Goal: Entertainment & Leisure: Consume media (video, audio)

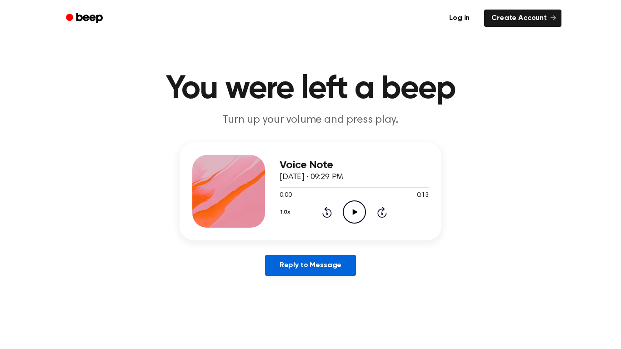
click at [337, 264] on link "Reply to Message" at bounding box center [310, 265] width 91 height 21
click at [329, 213] on icon "Rewind 5 seconds" at bounding box center [327, 212] width 10 height 12
click at [352, 213] on icon at bounding box center [354, 212] width 5 height 6
click at [349, 210] on icon "Play Audio" at bounding box center [354, 212] width 23 height 23
click at [355, 216] on icon "Play Audio" at bounding box center [354, 212] width 23 height 23
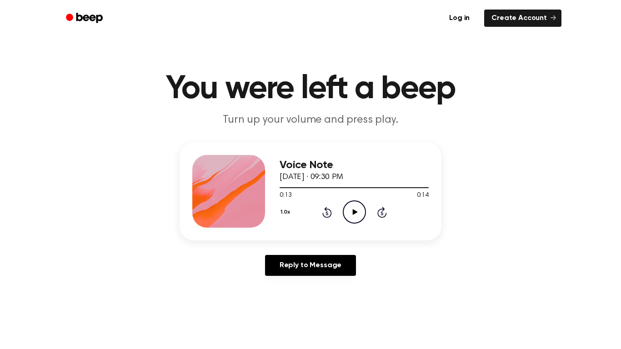
click at [351, 209] on icon "Play Audio" at bounding box center [354, 212] width 23 height 23
click at [283, 214] on button "1.0x" at bounding box center [287, 212] width 14 height 15
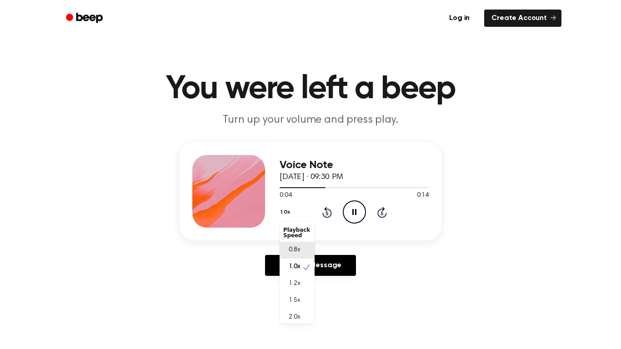
scroll to position [4, 0]
click at [297, 311] on span "2.0x" at bounding box center [294, 314] width 11 height 10
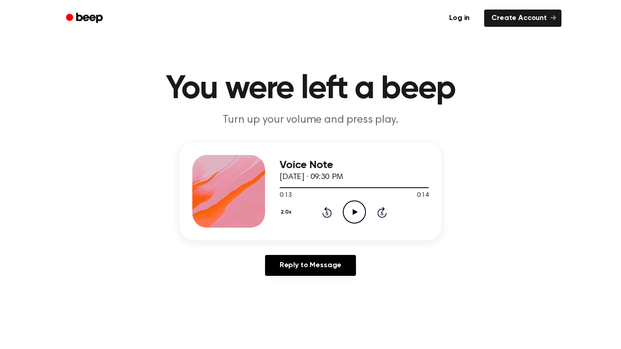
click at [352, 218] on icon "Play Audio" at bounding box center [354, 212] width 23 height 23
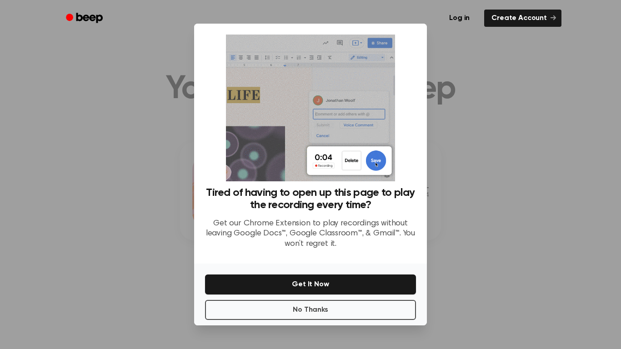
click at [472, 257] on div at bounding box center [310, 174] width 621 height 349
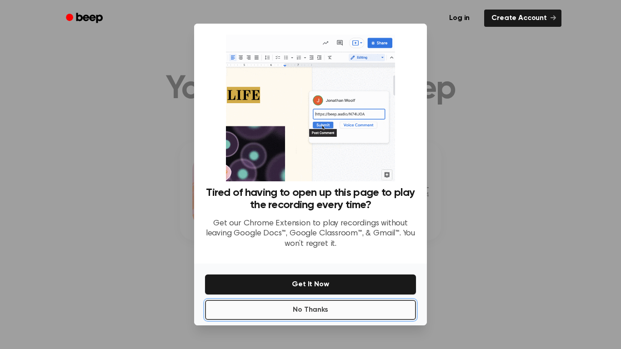
click at [317, 306] on button "No Thanks" at bounding box center [310, 310] width 211 height 20
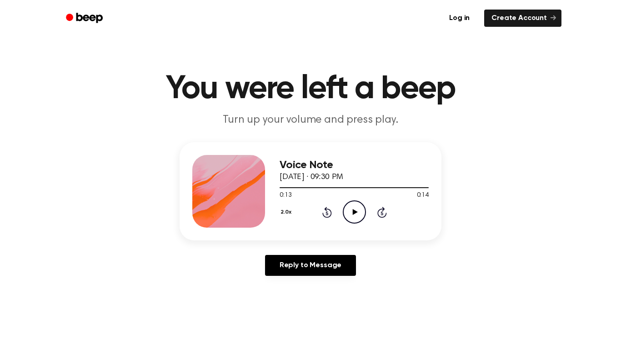
click at [356, 222] on icon "Play Audio" at bounding box center [354, 212] width 23 height 23
click at [285, 216] on button "2.0x" at bounding box center [287, 212] width 15 height 15
click at [301, 244] on div "0.8x" at bounding box center [297, 248] width 35 height 17
click at [352, 214] on icon "Play Audio" at bounding box center [354, 212] width 23 height 23
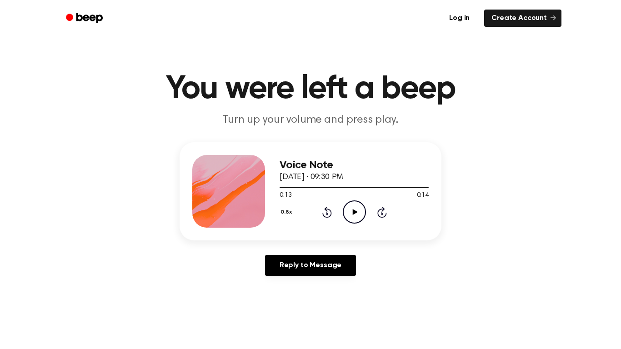
click at [357, 214] on icon "Play Audio" at bounding box center [354, 212] width 23 height 23
click at [352, 215] on icon "Play Audio" at bounding box center [354, 212] width 23 height 23
click at [291, 215] on button "0.8x" at bounding box center [287, 212] width 15 height 15
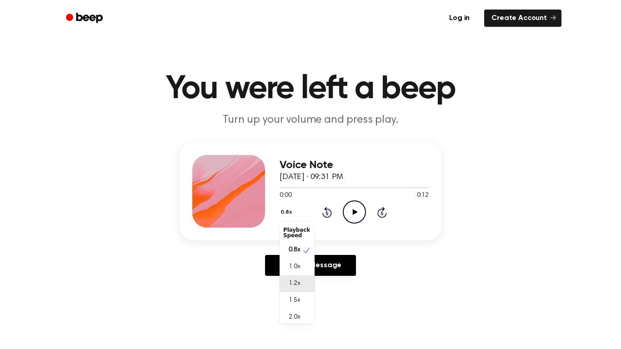
click at [289, 287] on span "1.2x" at bounding box center [294, 284] width 11 height 10
click at [349, 217] on icon "Play Audio" at bounding box center [354, 212] width 23 height 23
click at [353, 207] on icon "Play Audio" at bounding box center [354, 212] width 23 height 23
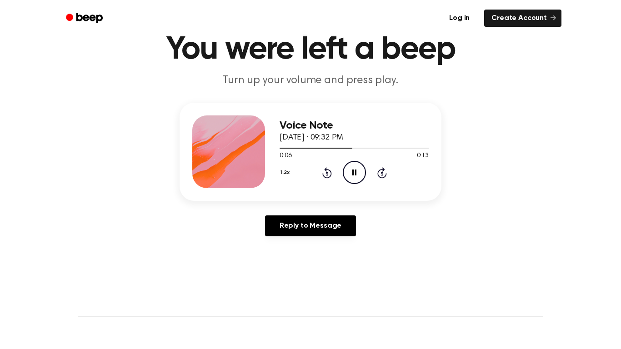
scroll to position [41, 0]
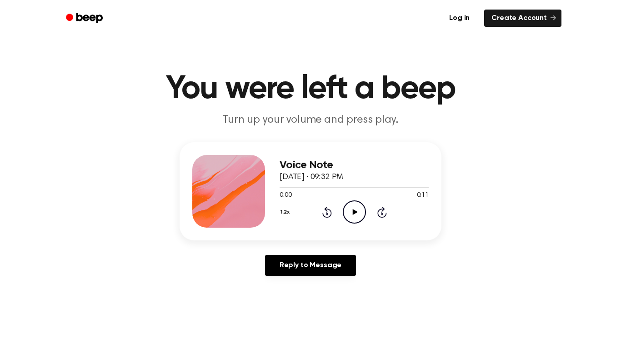
click at [358, 217] on icon "Play Audio" at bounding box center [354, 212] width 23 height 23
click at [358, 218] on icon "Play Audio" at bounding box center [354, 212] width 23 height 23
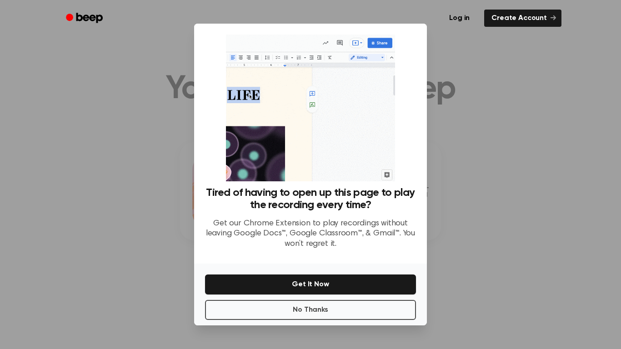
click at [503, 162] on div at bounding box center [310, 174] width 621 height 349
click at [338, 302] on button "No Thanks" at bounding box center [310, 310] width 211 height 20
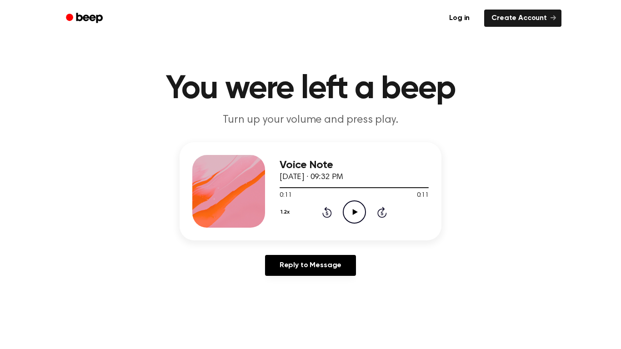
click at [349, 211] on icon "Play Audio" at bounding box center [354, 212] width 23 height 23
click at [355, 215] on icon "Play Audio" at bounding box center [354, 212] width 23 height 23
click at [287, 215] on button "1.2x" at bounding box center [286, 212] width 13 height 15
click at [303, 249] on div "0.8x" at bounding box center [297, 250] width 35 height 17
click at [355, 206] on icon "Play Audio" at bounding box center [354, 212] width 23 height 23
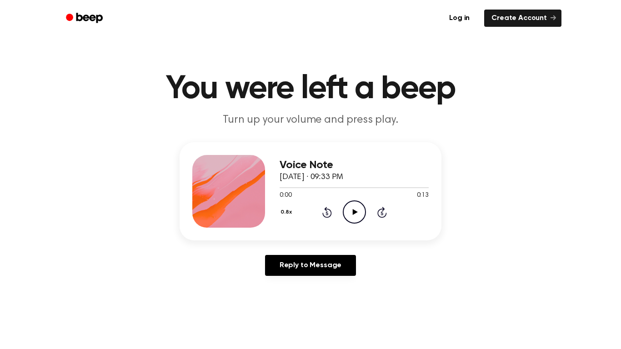
click at [352, 213] on icon at bounding box center [354, 212] width 5 height 6
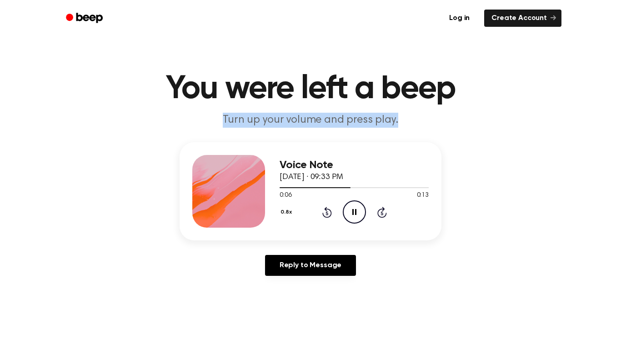
drag, startPoint x: 225, startPoint y: 116, endPoint x: 414, endPoint y: 106, distance: 189.0
click at [414, 106] on header "You were left a beep Turn up your volume and press play." at bounding box center [310, 100] width 599 height 55
click at [186, 115] on p "Turn up your volume and press play." at bounding box center [310, 120] width 349 height 15
drag, startPoint x: 226, startPoint y: 117, endPoint x: 426, endPoint y: 121, distance: 200.1
click at [426, 121] on p "Turn up your volume and press play." at bounding box center [310, 120] width 349 height 15
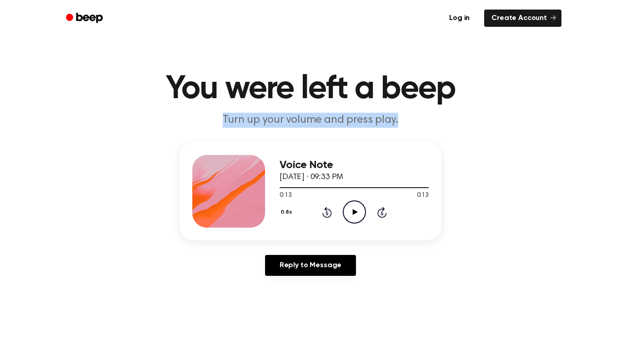
click at [164, 170] on div "Voice Note September 23, 2025 · 09:33 PM 0:13 0:13 Your browser does not suppor…" at bounding box center [310, 212] width 599 height 141
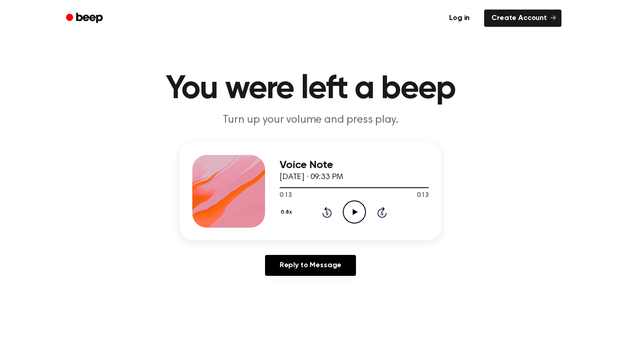
click at [346, 212] on icon "Play Audio" at bounding box center [354, 212] width 23 height 23
click at [346, 212] on icon "Pause Audio" at bounding box center [354, 212] width 23 height 23
click at [352, 208] on icon "Play Audio" at bounding box center [354, 212] width 23 height 23
click at [351, 211] on icon "Play Audio" at bounding box center [354, 212] width 23 height 23
click at [356, 212] on icon at bounding box center [354, 212] width 5 height 6
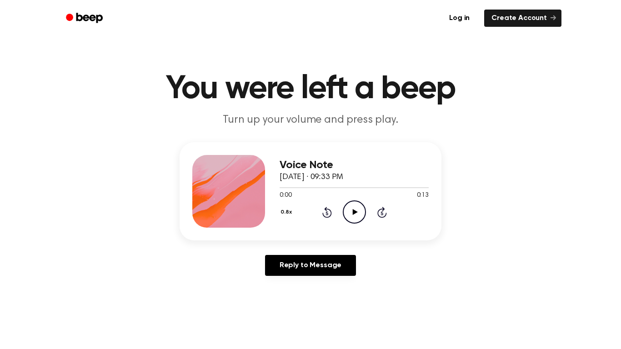
click at [355, 209] on icon "Play Audio" at bounding box center [354, 212] width 23 height 23
click at [357, 210] on icon "Play Audio" at bounding box center [354, 212] width 23 height 23
